Goal: Information Seeking & Learning: Learn about a topic

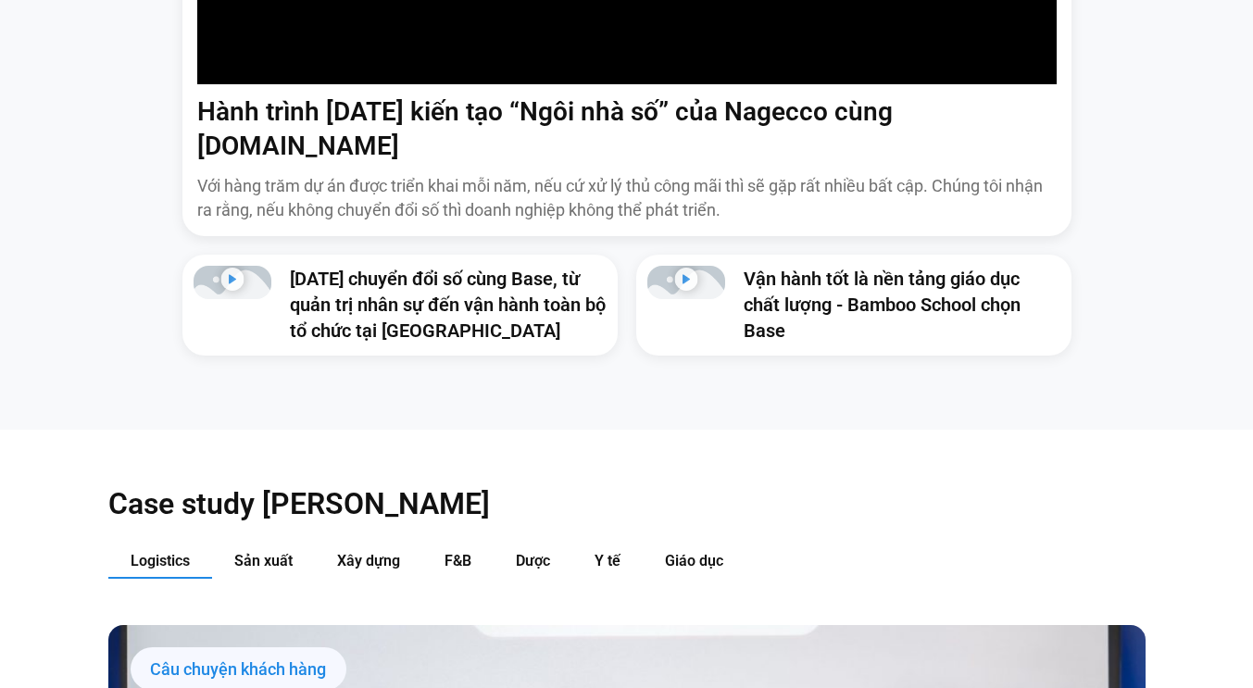
scroll to position [1852, 0]
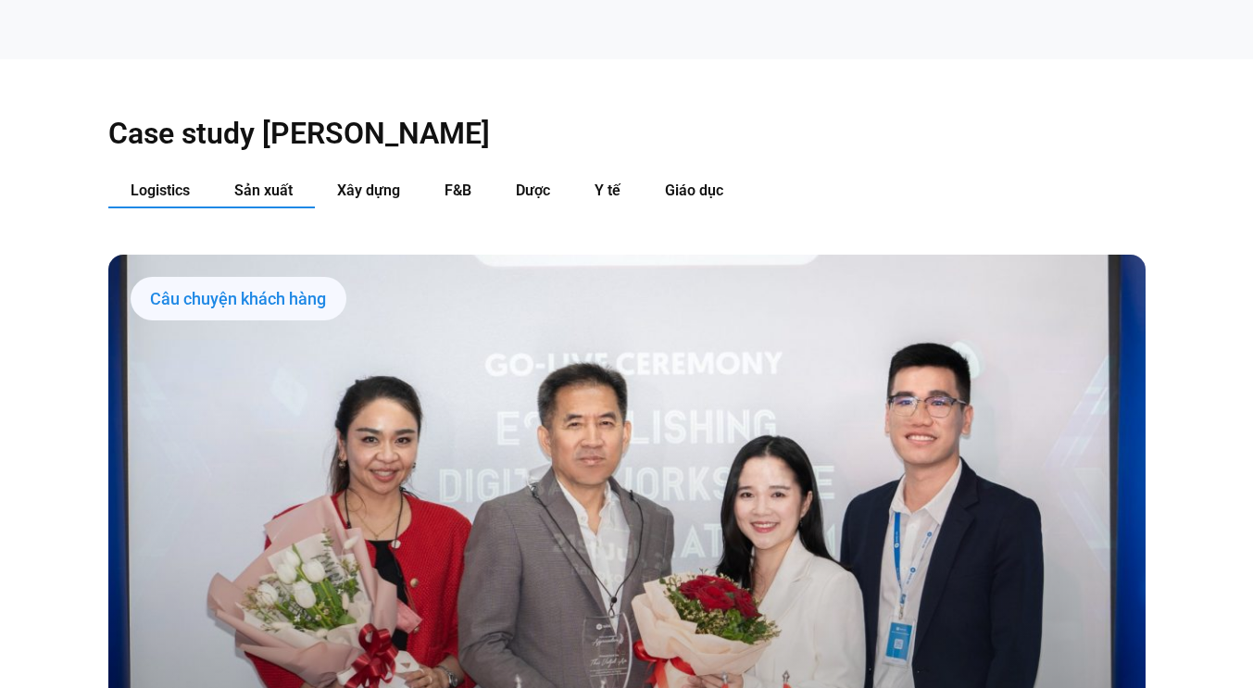
click at [260, 181] on span "Sản xuất" at bounding box center [263, 190] width 58 height 18
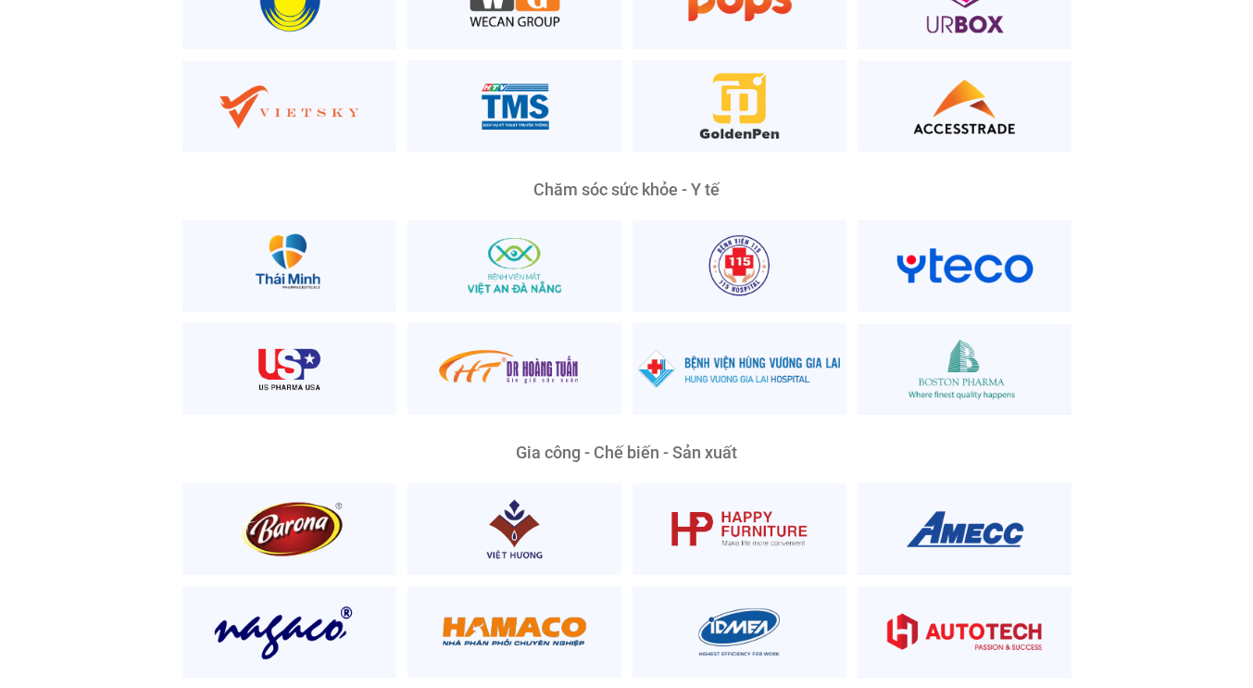
scroll to position [4074, 0]
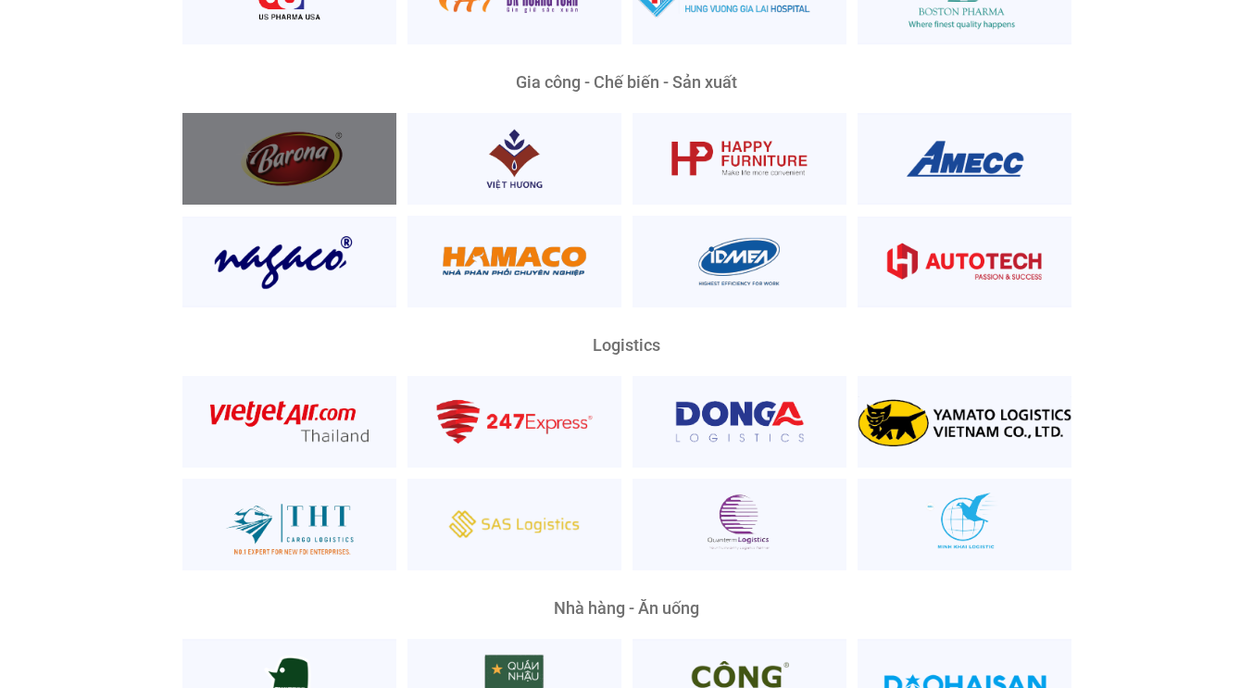
click at [284, 113] on div at bounding box center [289, 159] width 214 height 92
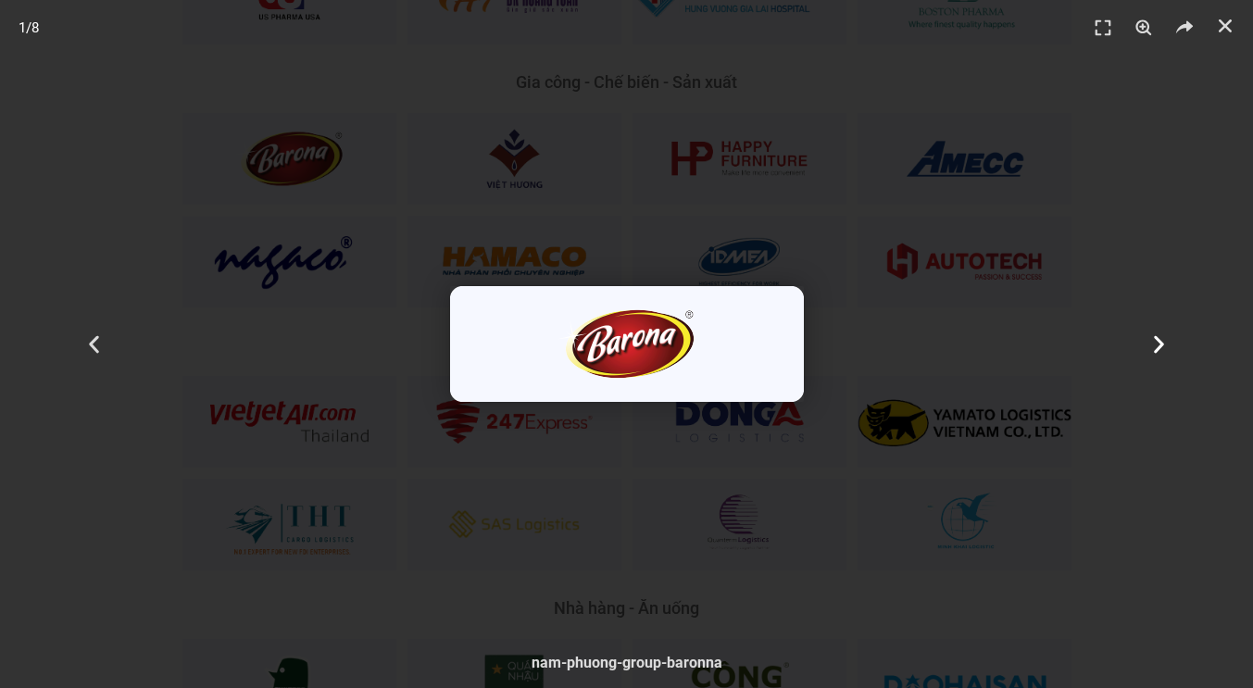
click at [1155, 351] on use "Next slide" at bounding box center [1159, 344] width 10 height 18
click at [1155, 353] on icon "Next slide" at bounding box center [1158, 343] width 23 height 23
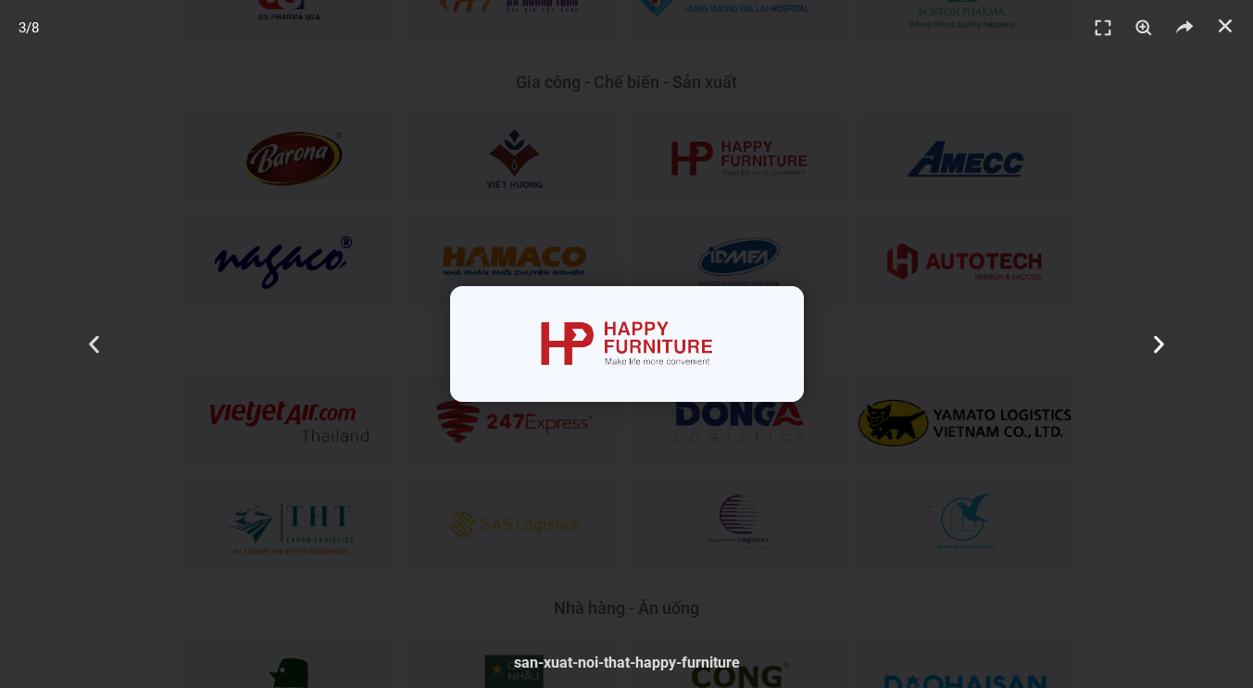
drag, startPoint x: 1113, startPoint y: 511, endPoint x: 1097, endPoint y: 503, distance: 17.8
click at [1102, 504] on div "Tiếp theo" at bounding box center [1159, 344] width 188 height 688
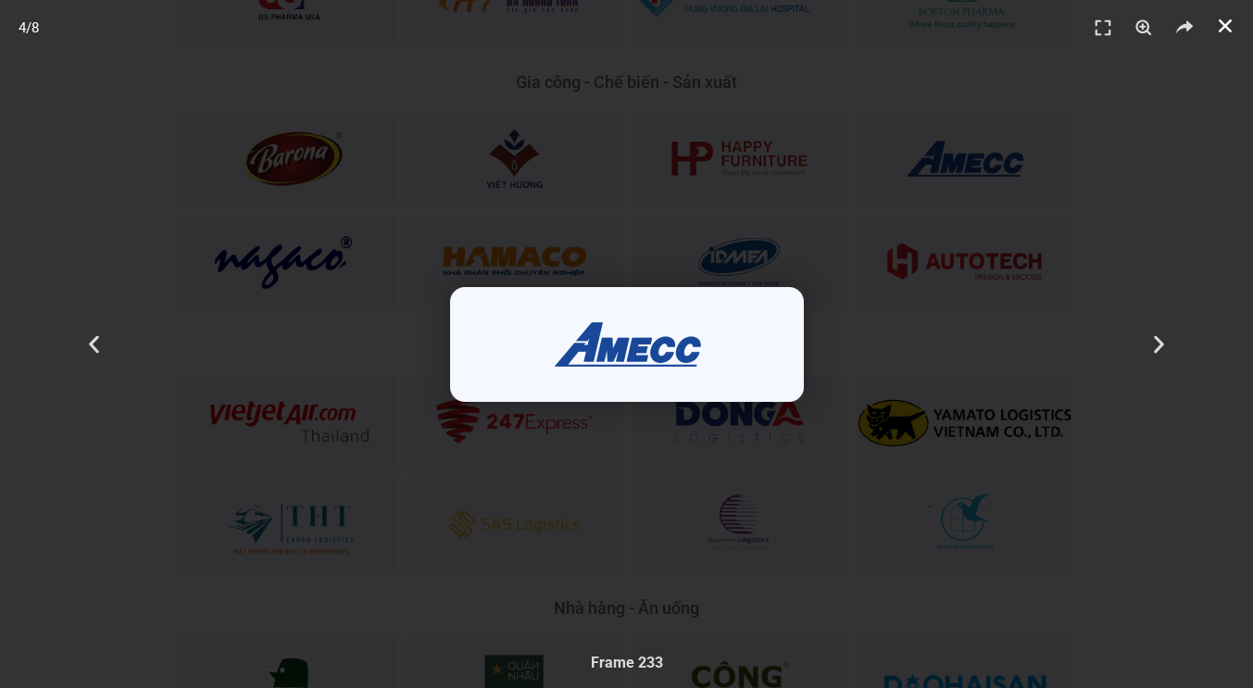
click at [1226, 31] on icon "Đóng (Esc)" at bounding box center [1225, 26] width 19 height 19
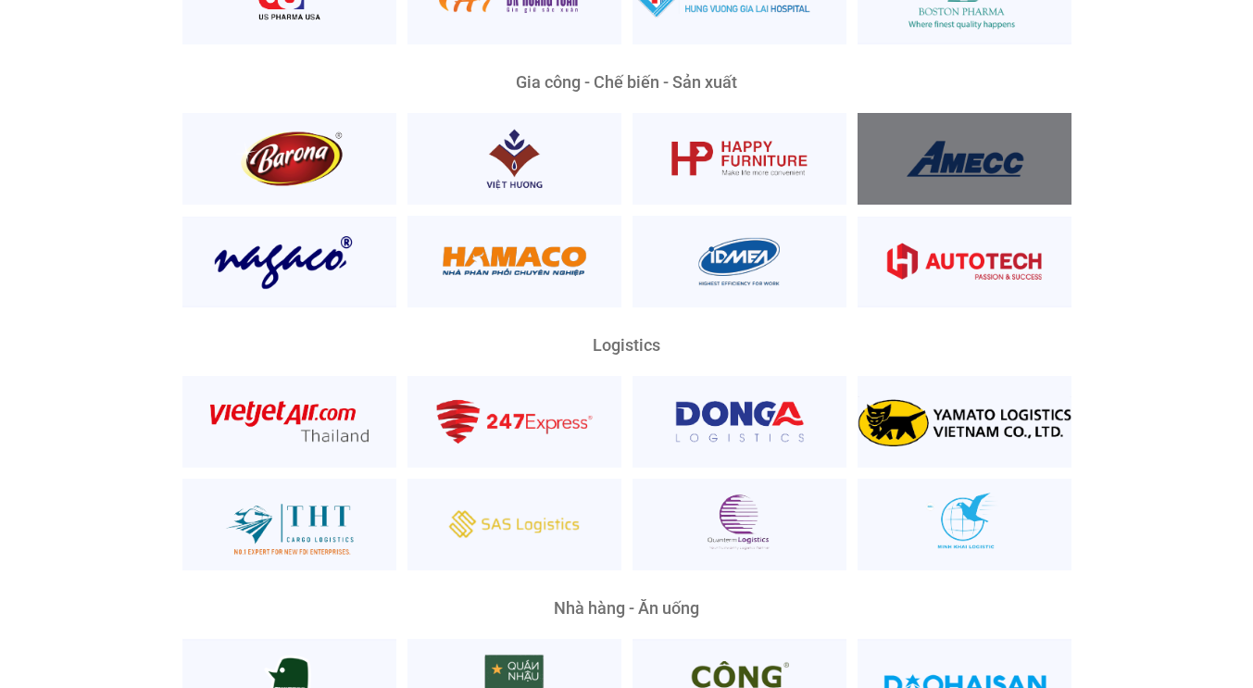
scroll to position [4444, 0]
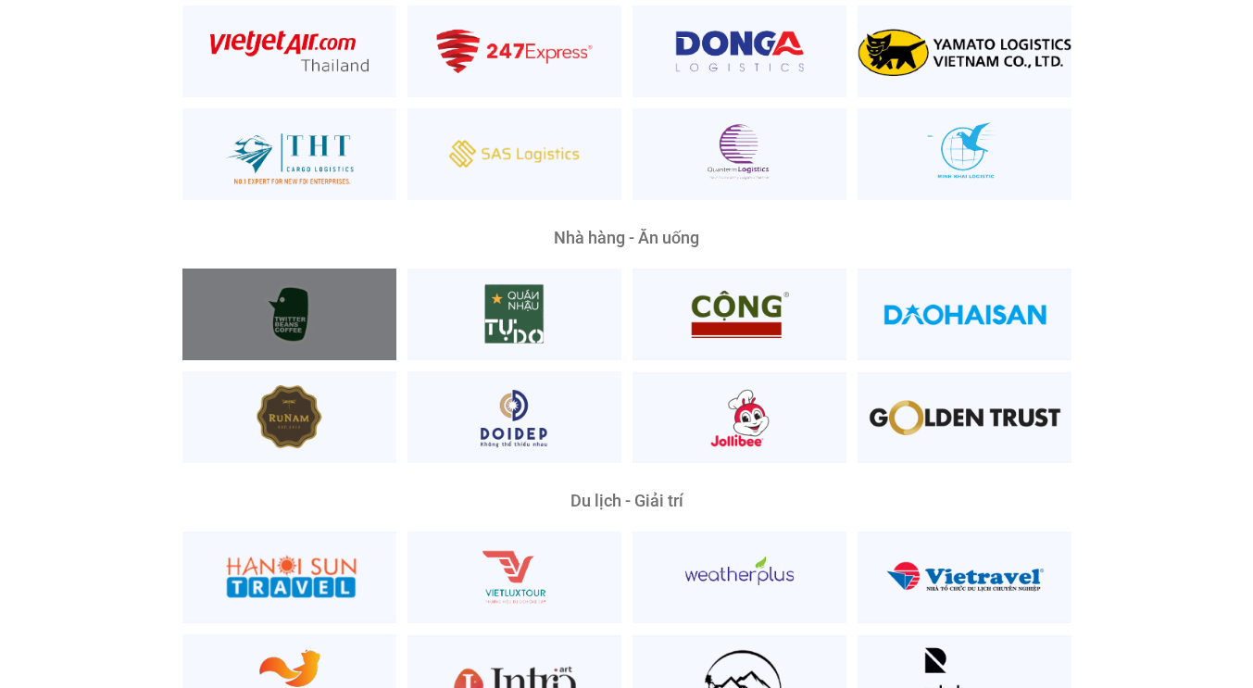
click at [323, 269] on div at bounding box center [289, 315] width 214 height 92
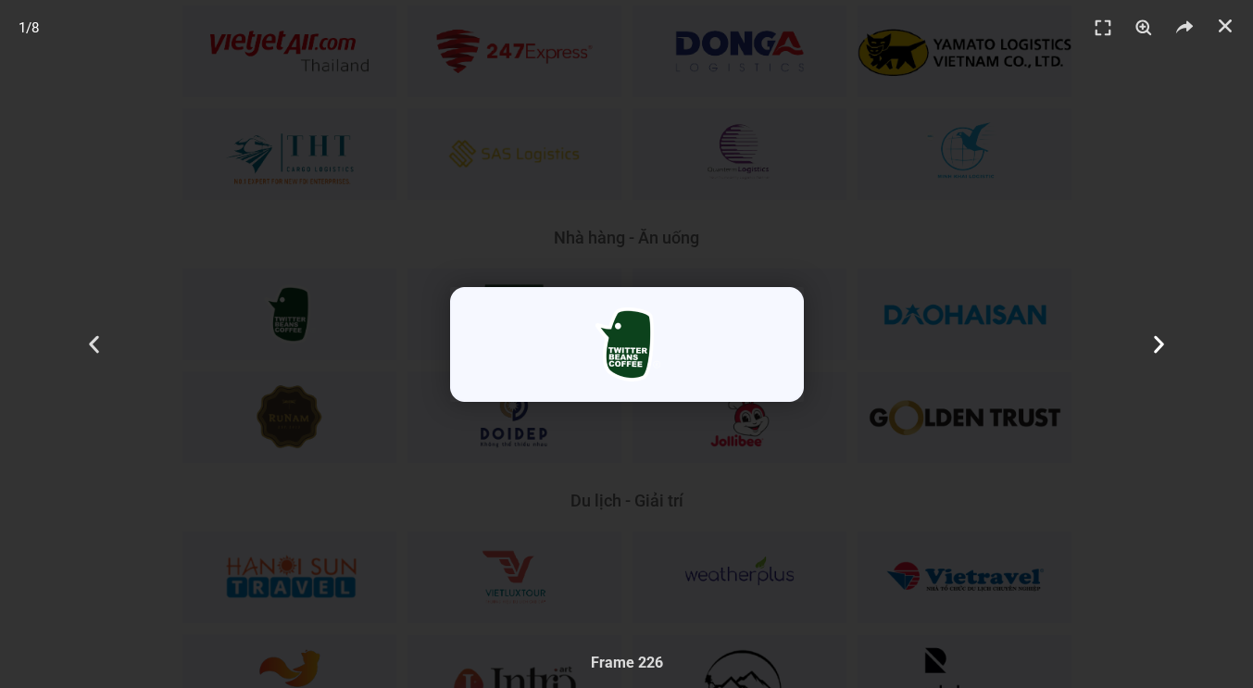
click at [1159, 334] on icon "Next slide" at bounding box center [1158, 343] width 23 height 23
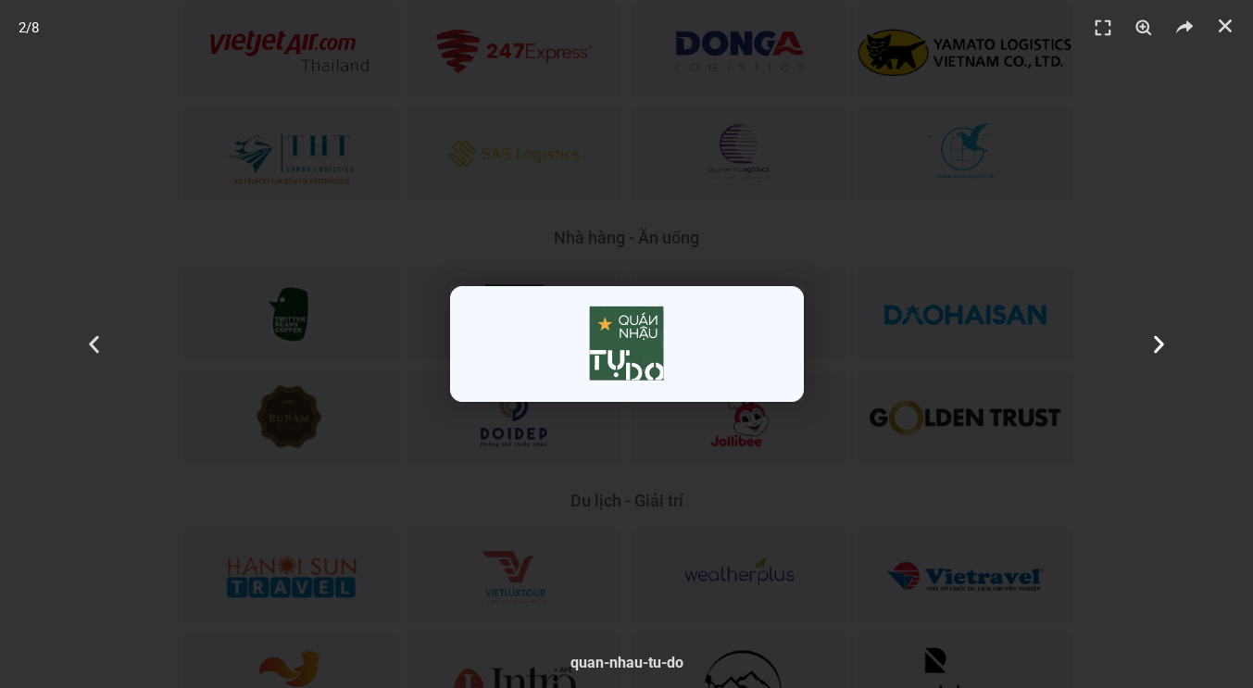
click at [1161, 334] on icon "Next slide" at bounding box center [1158, 343] width 23 height 23
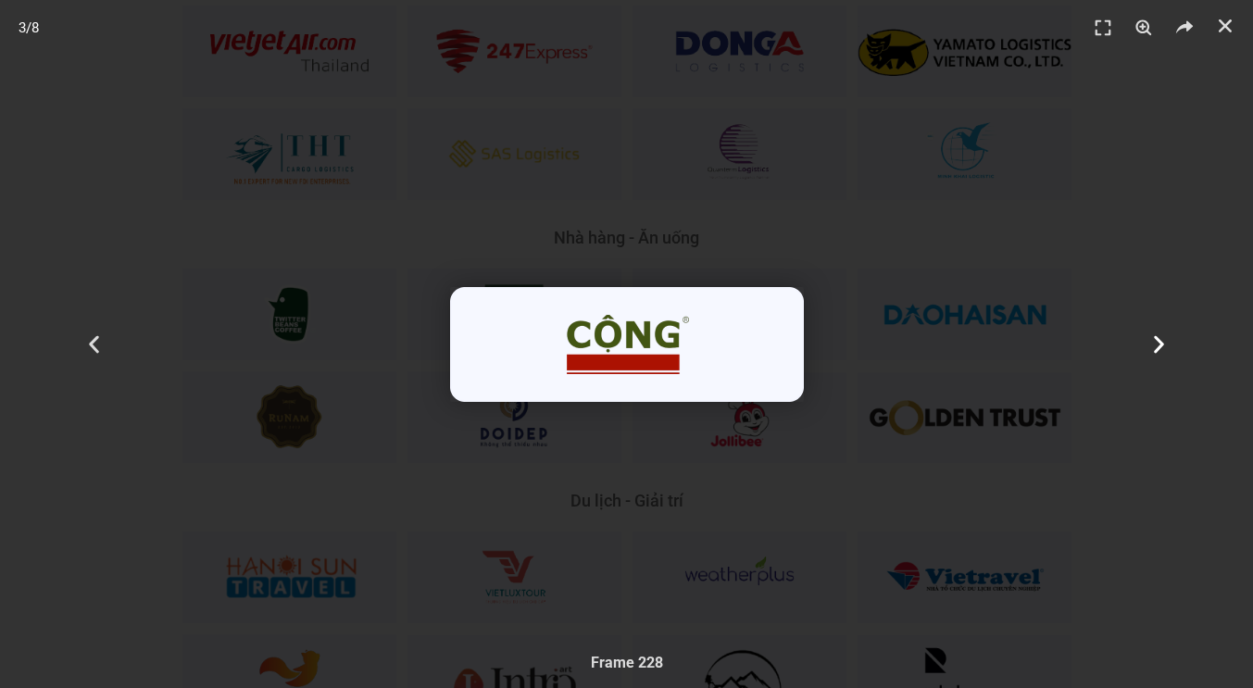
click at [1162, 466] on div "Tiếp theo" at bounding box center [1159, 344] width 188 height 688
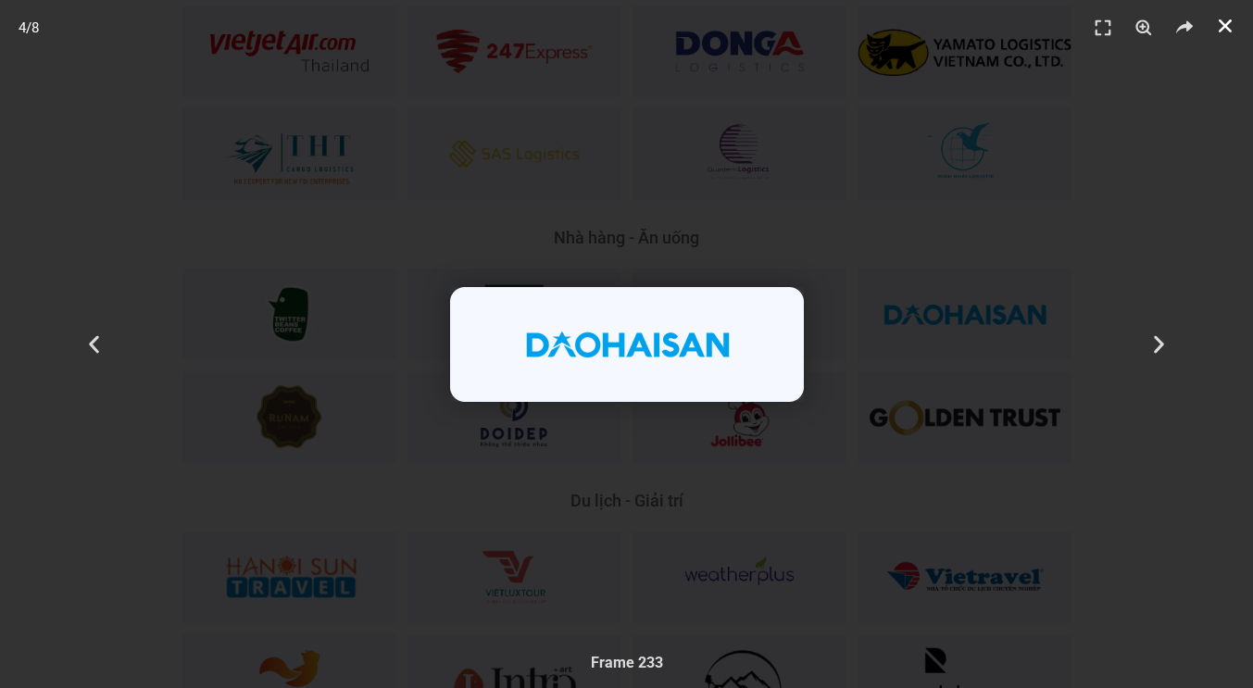
click at [1230, 21] on use "Đóng (Esc)" at bounding box center [1224, 25] width 13 height 13
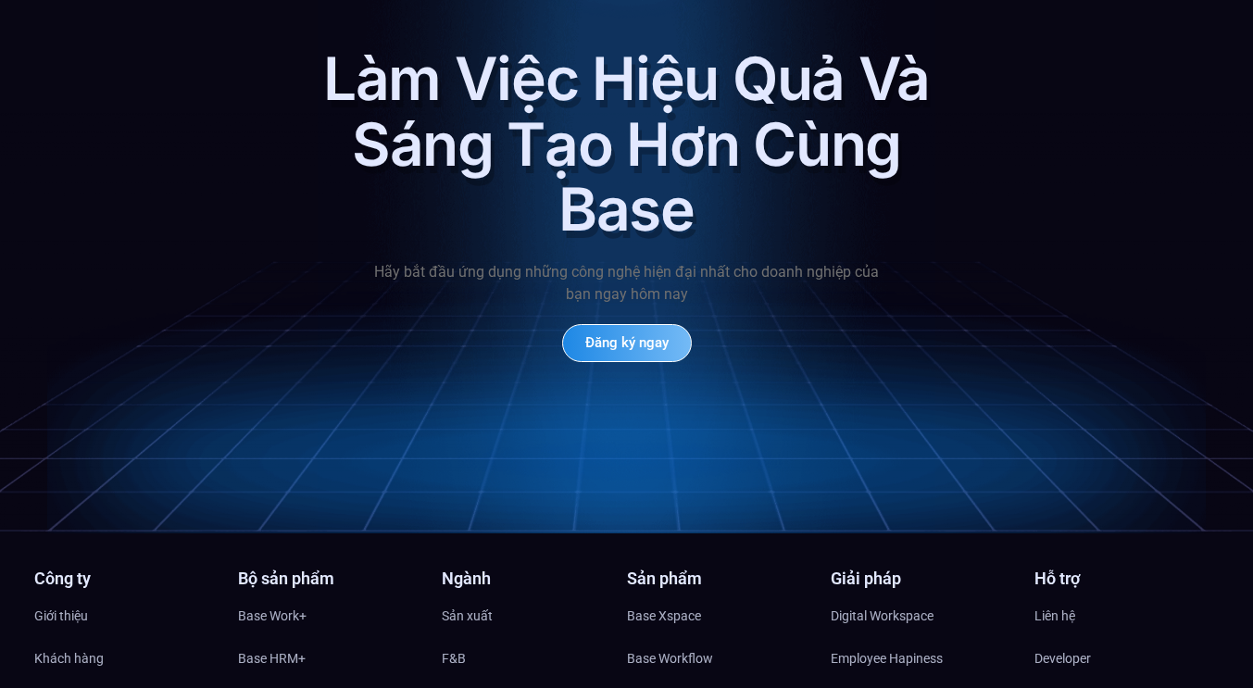
scroll to position [8850, 0]
